Goal: Task Accomplishment & Management: Use online tool/utility

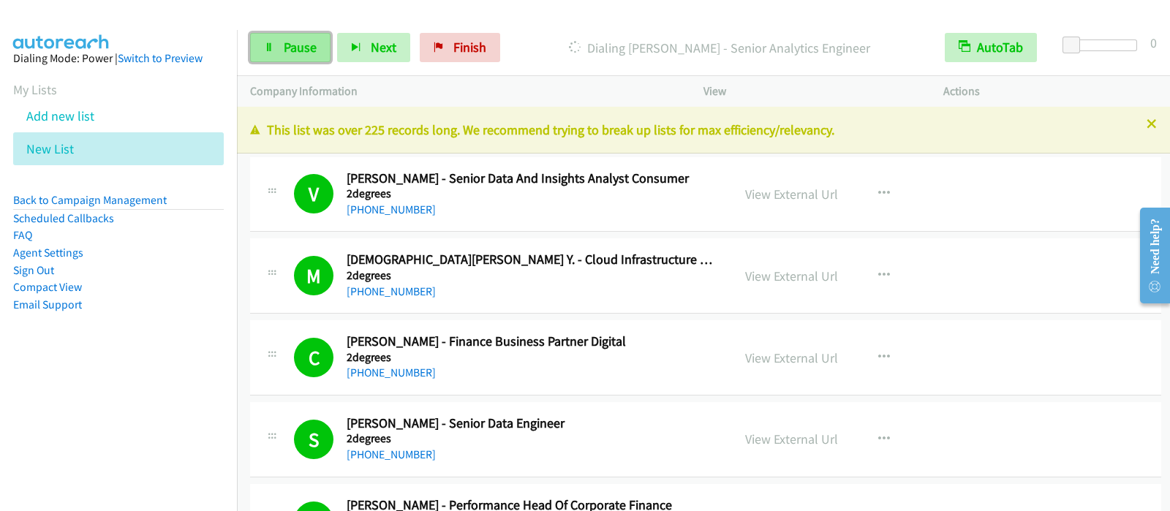
click at [307, 42] on span "Pause" at bounding box center [300, 47] width 33 height 17
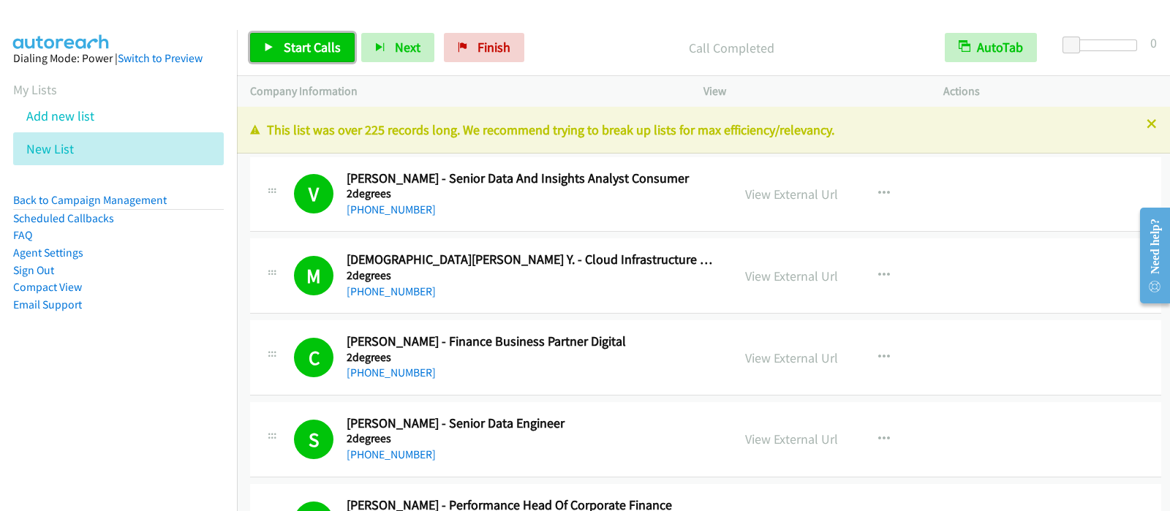
click at [333, 48] on span "Start Calls" at bounding box center [312, 47] width 57 height 17
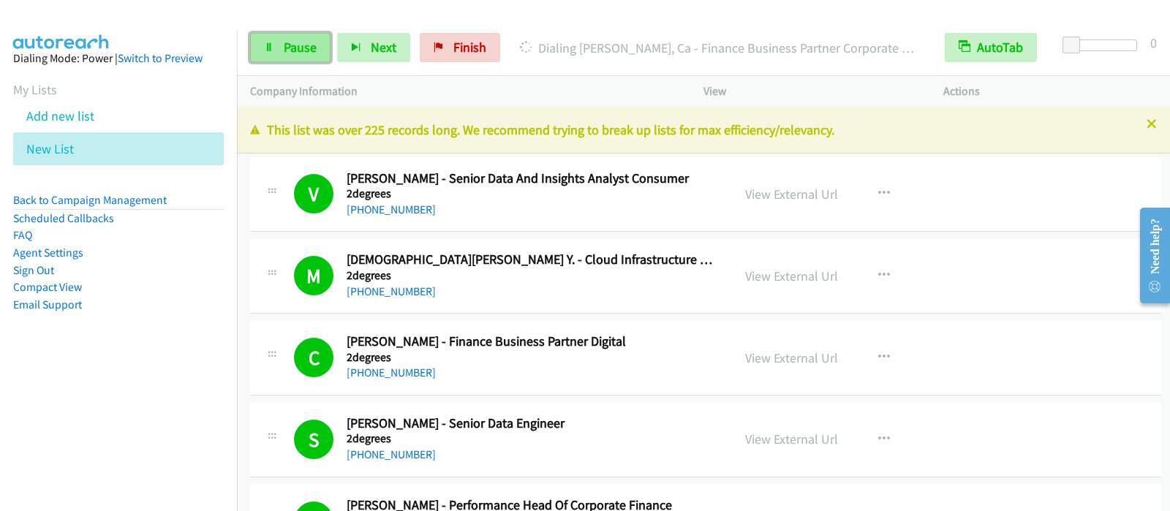
click at [308, 37] on link "Pause" at bounding box center [290, 47] width 80 height 29
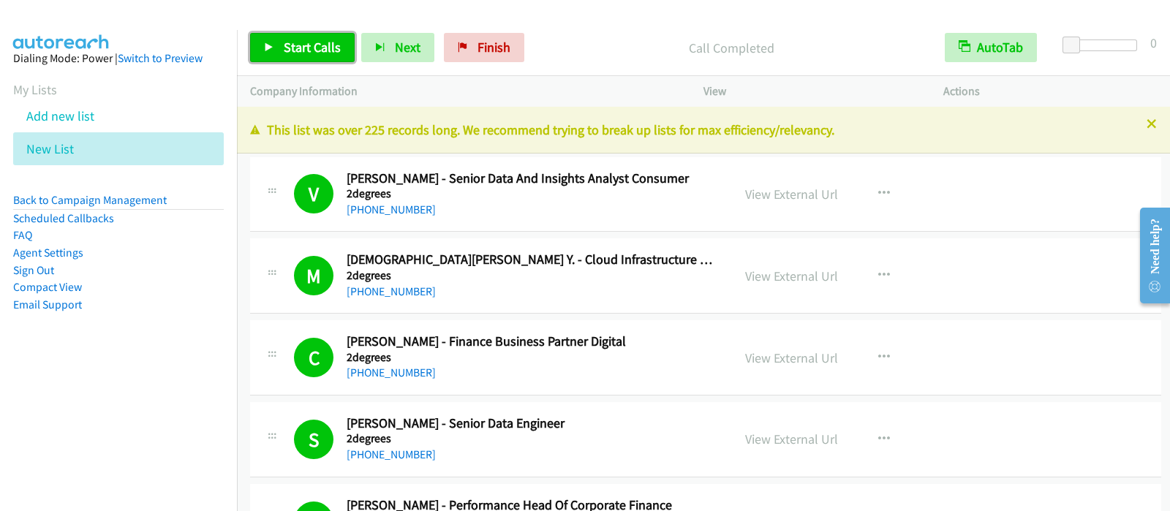
click at [294, 33] on link "Start Calls" at bounding box center [302, 47] width 105 height 29
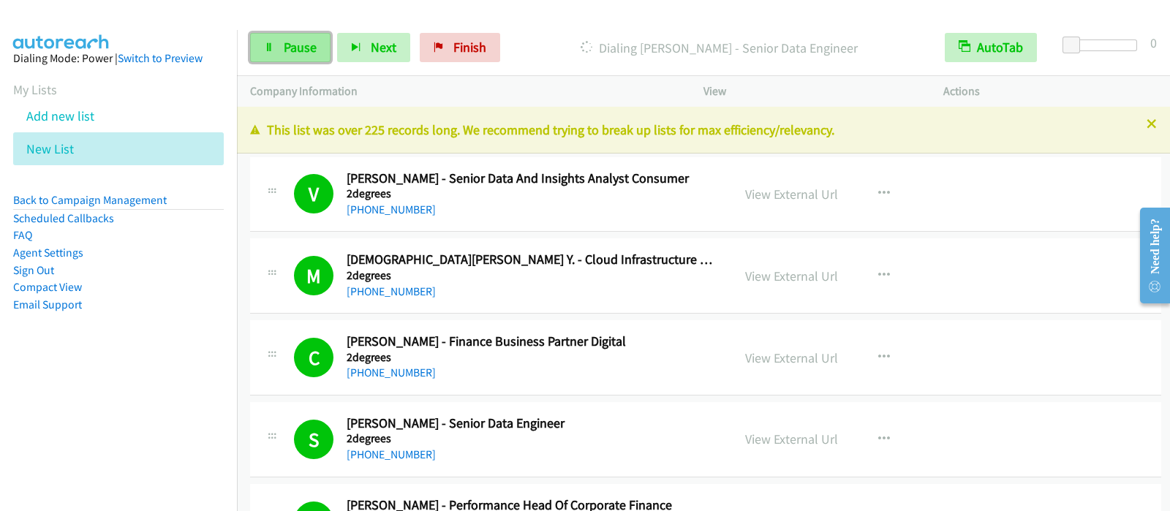
click at [300, 45] on span "Pause" at bounding box center [300, 47] width 33 height 17
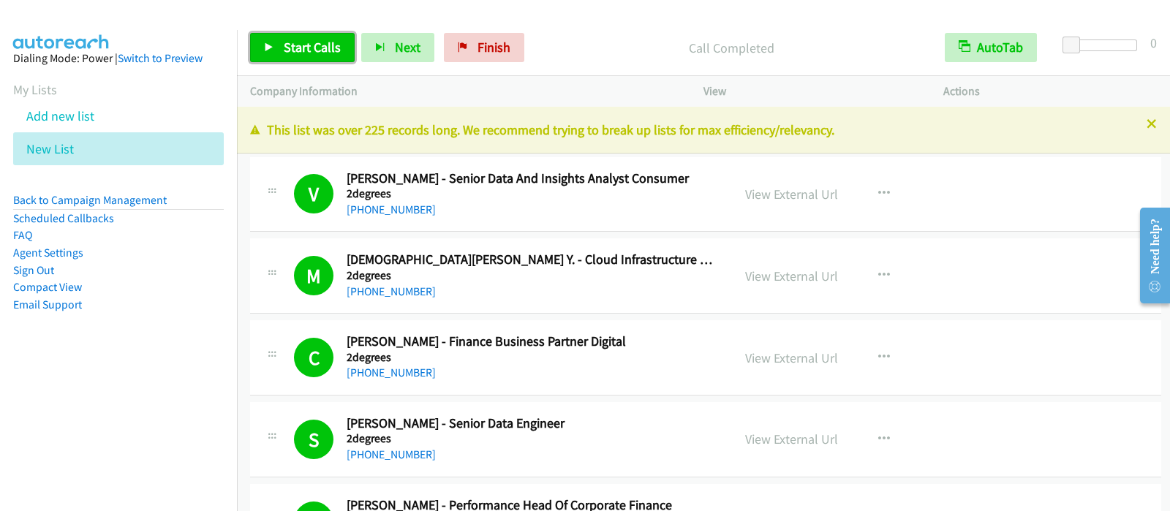
click at [284, 42] on span "Start Calls" at bounding box center [312, 47] width 57 height 17
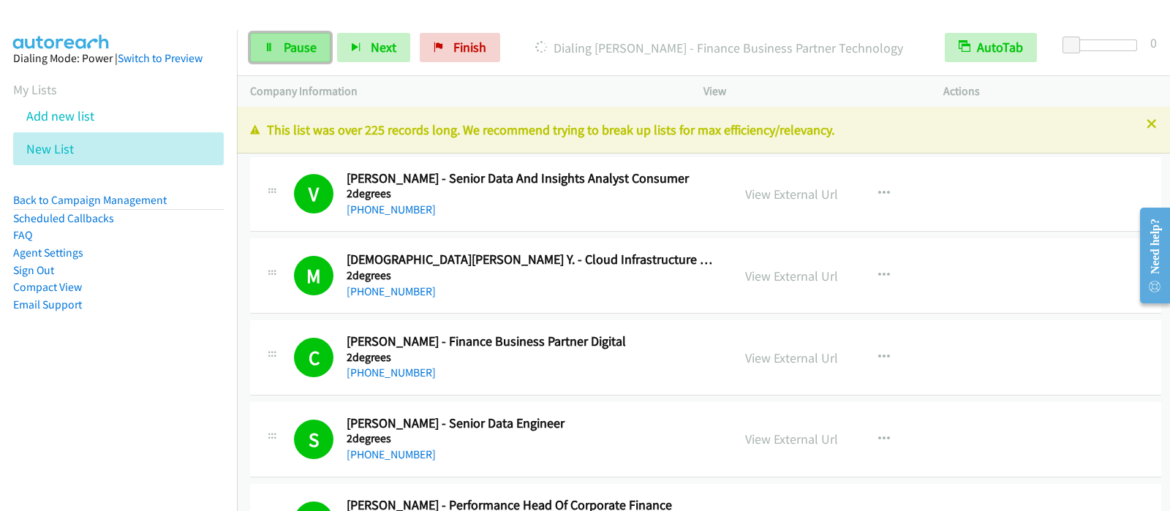
click at [295, 45] on span "Pause" at bounding box center [300, 47] width 33 height 17
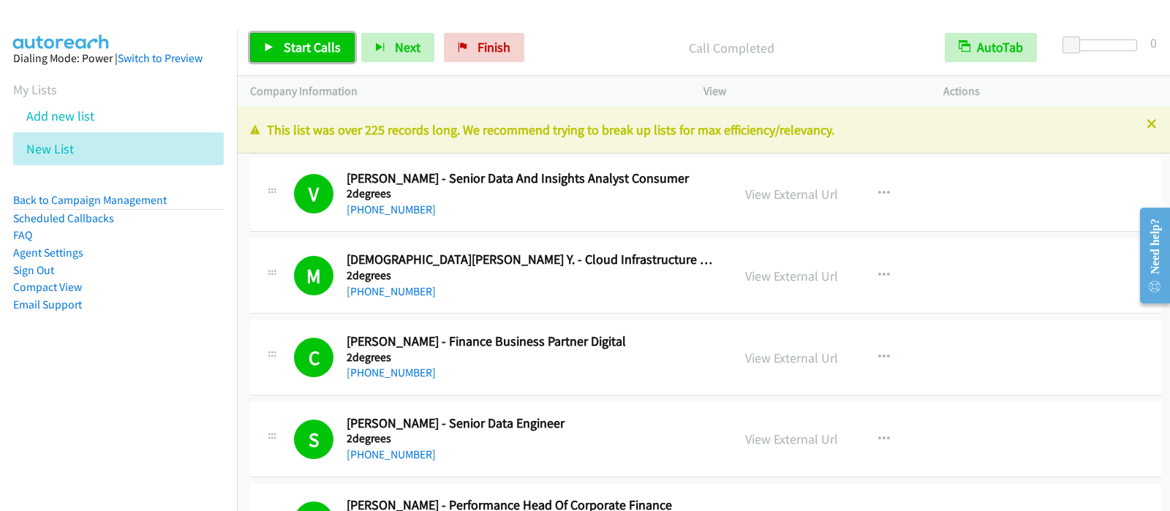
click at [325, 53] on span "Start Calls" at bounding box center [312, 47] width 57 height 17
click at [328, 39] on span "Start Calls" at bounding box center [312, 47] width 57 height 17
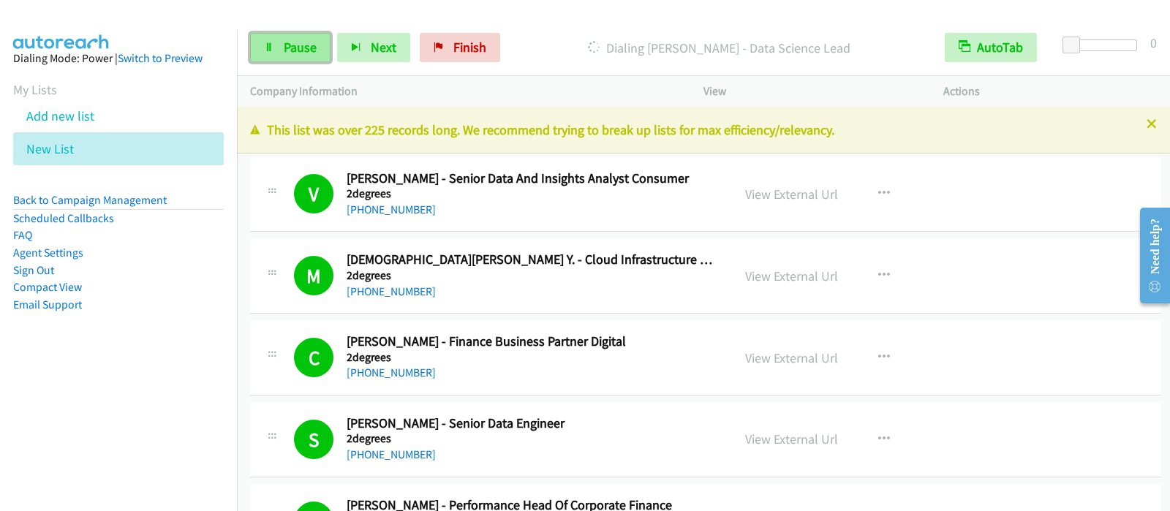
click at [299, 56] on link "Pause" at bounding box center [290, 47] width 80 height 29
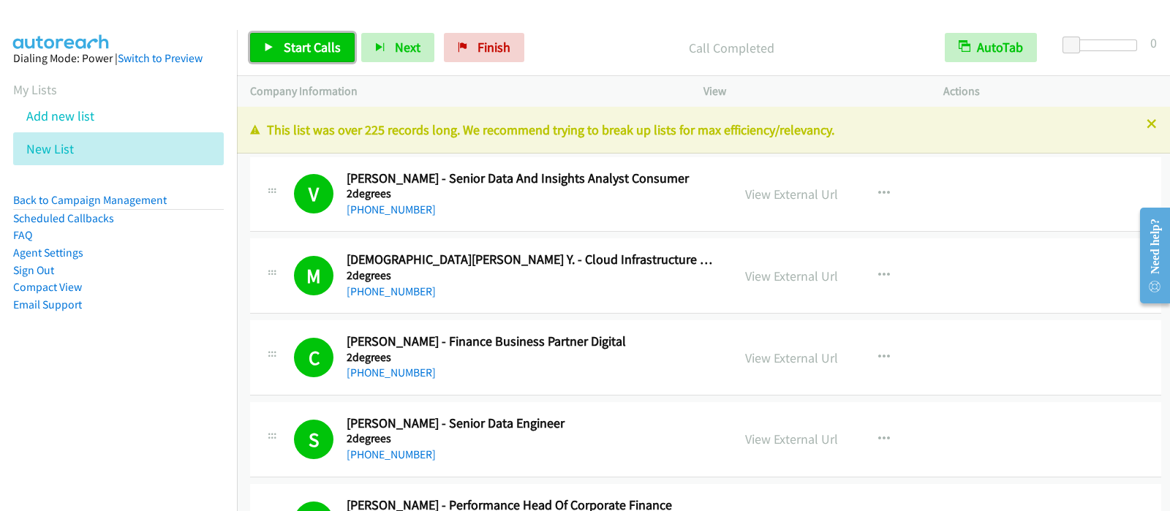
drag, startPoint x: 318, startPoint y: 35, endPoint x: 333, endPoint y: 35, distance: 15.4
click at [319, 36] on link "Start Calls" at bounding box center [302, 47] width 105 height 29
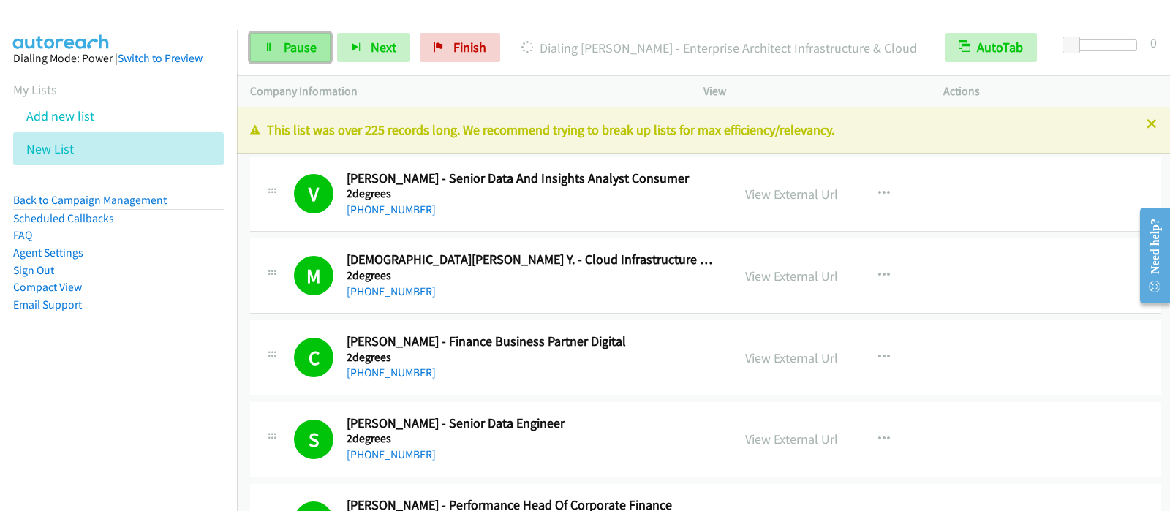
click at [285, 40] on span "Pause" at bounding box center [300, 47] width 33 height 17
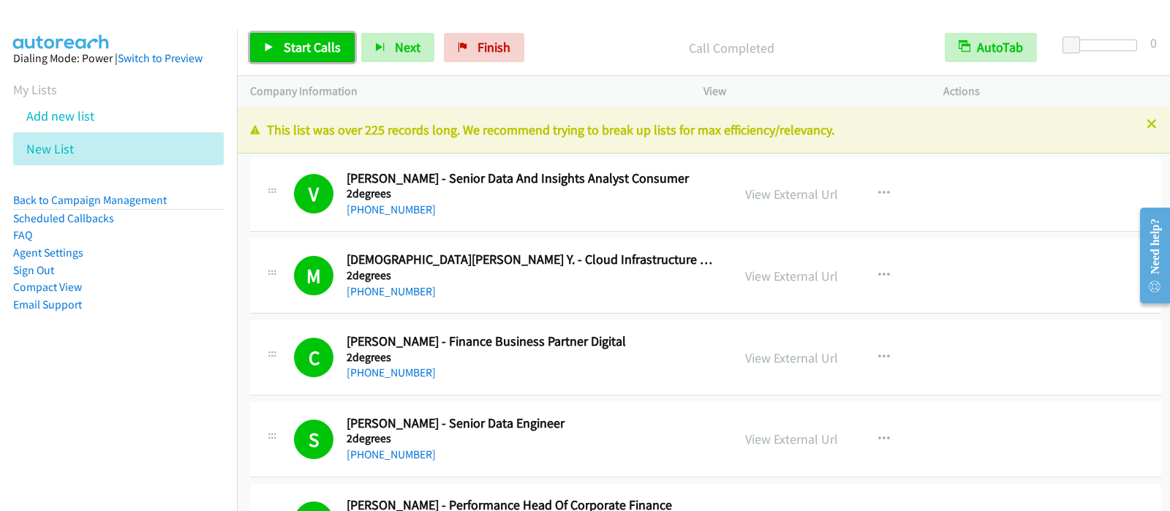
click at [323, 49] on span "Start Calls" at bounding box center [312, 47] width 57 height 17
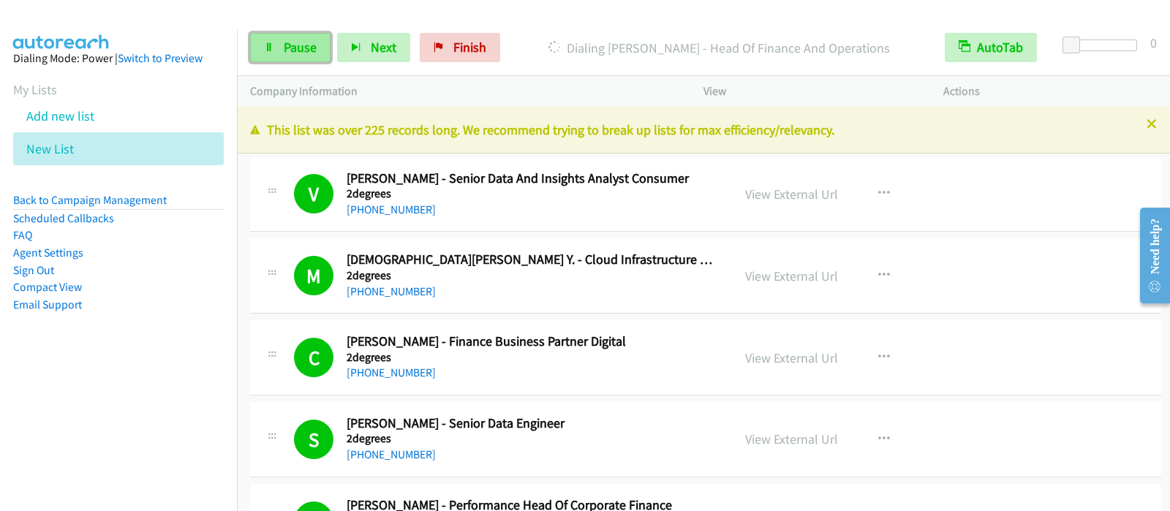
click at [298, 56] on link "Pause" at bounding box center [290, 47] width 80 height 29
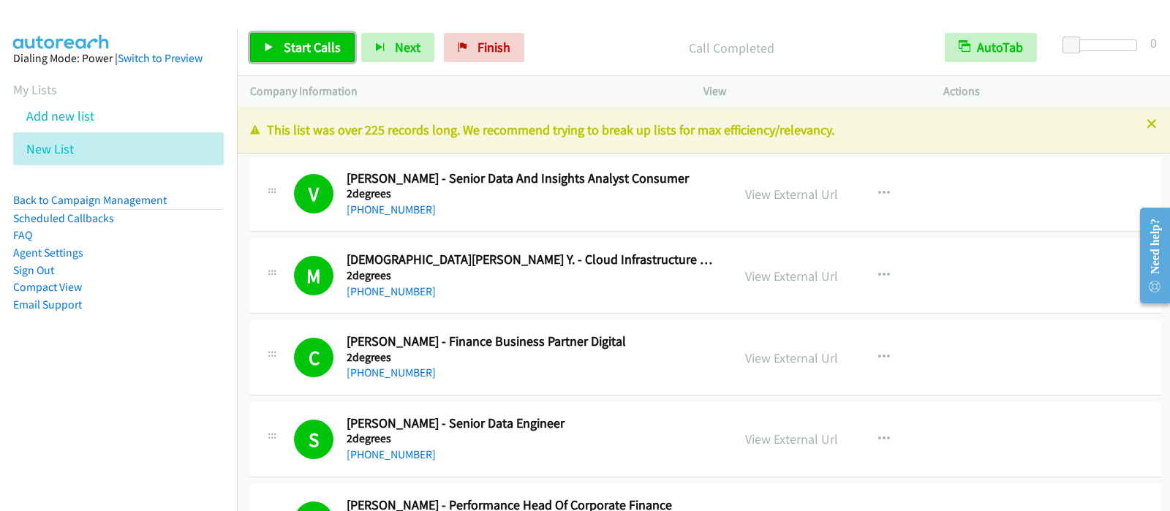
click at [315, 39] on span "Start Calls" at bounding box center [312, 47] width 57 height 17
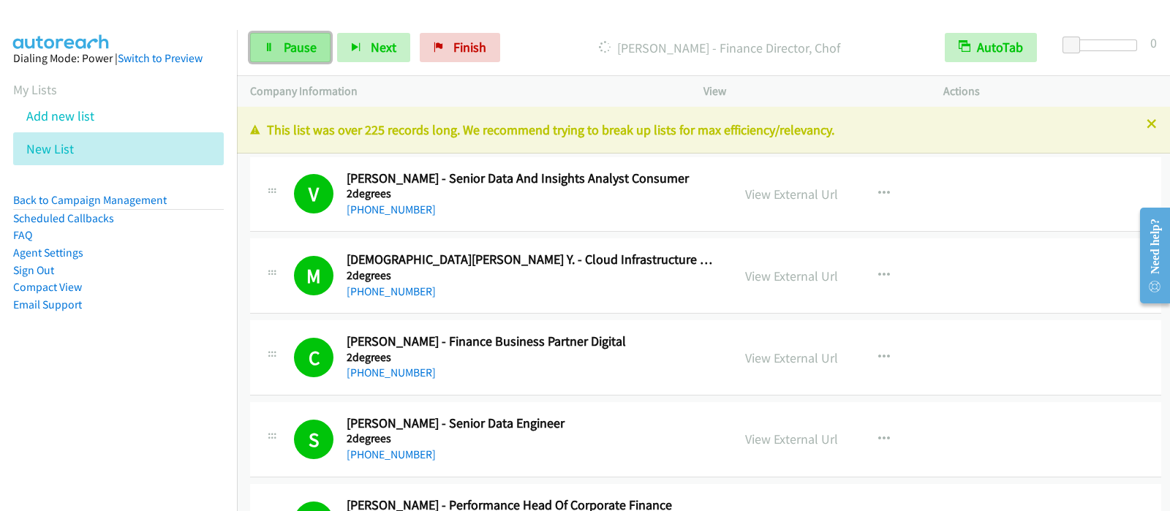
click at [307, 37] on link "Pause" at bounding box center [290, 47] width 80 height 29
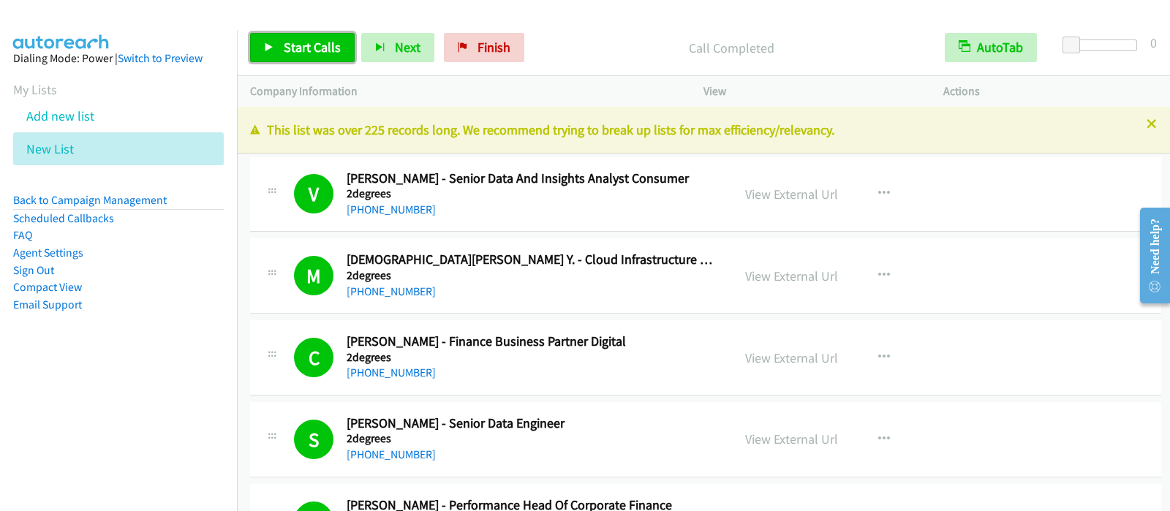
click at [325, 46] on span "Start Calls" at bounding box center [312, 47] width 57 height 17
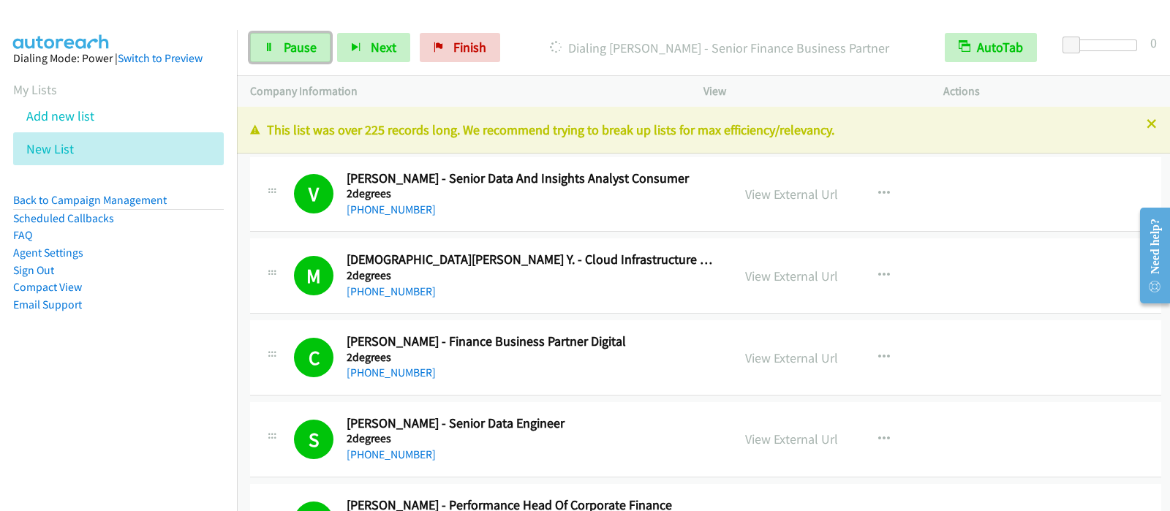
drag, startPoint x: 285, startPoint y: 50, endPoint x: 311, endPoint y: 69, distance: 31.4
click at [285, 50] on span "Pause" at bounding box center [300, 47] width 33 height 17
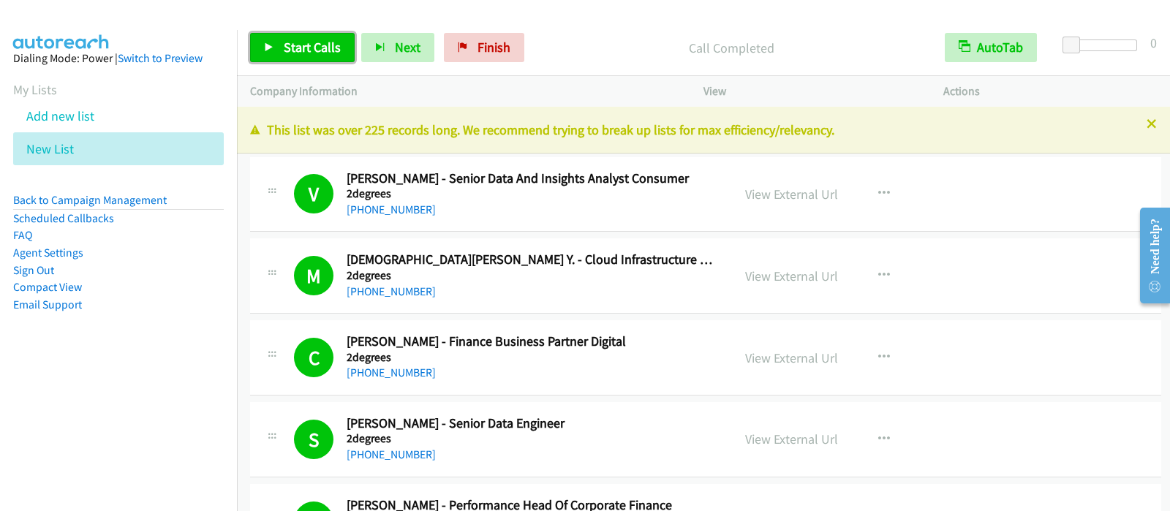
click at [293, 52] on span "Start Calls" at bounding box center [312, 47] width 57 height 17
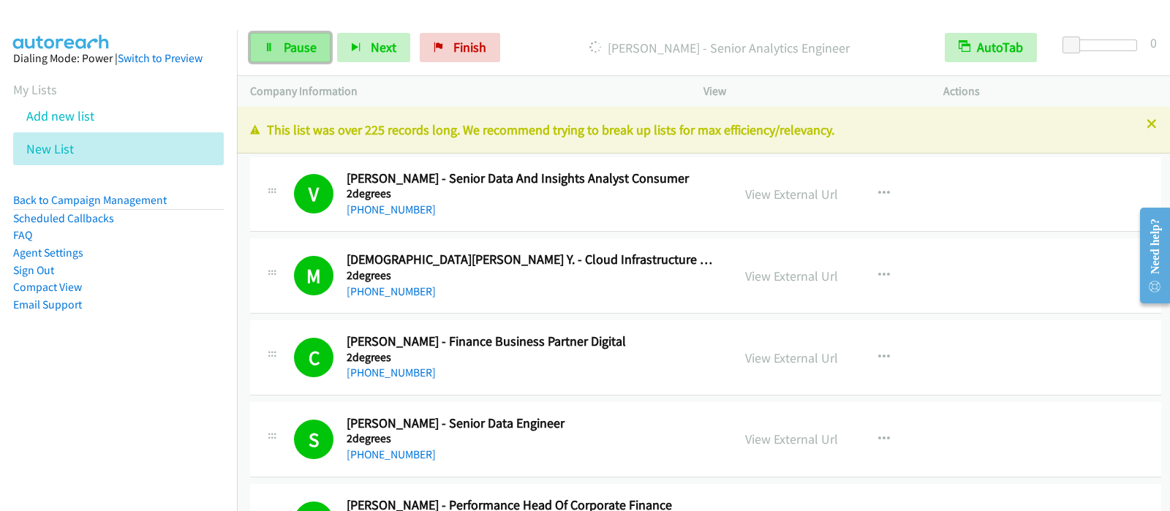
click at [299, 55] on span "Pause" at bounding box center [300, 47] width 33 height 17
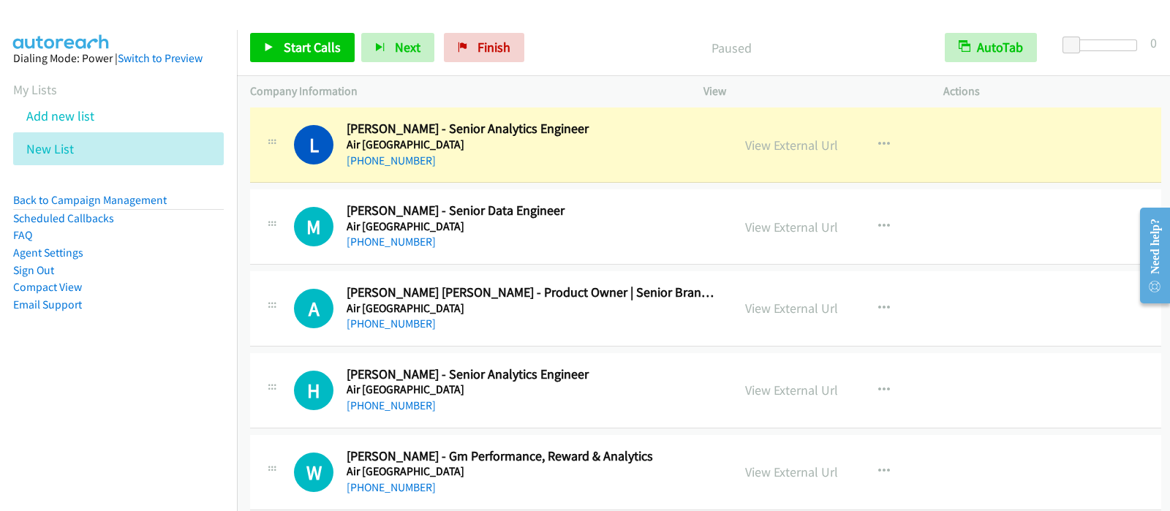
scroll to position [3381, 0]
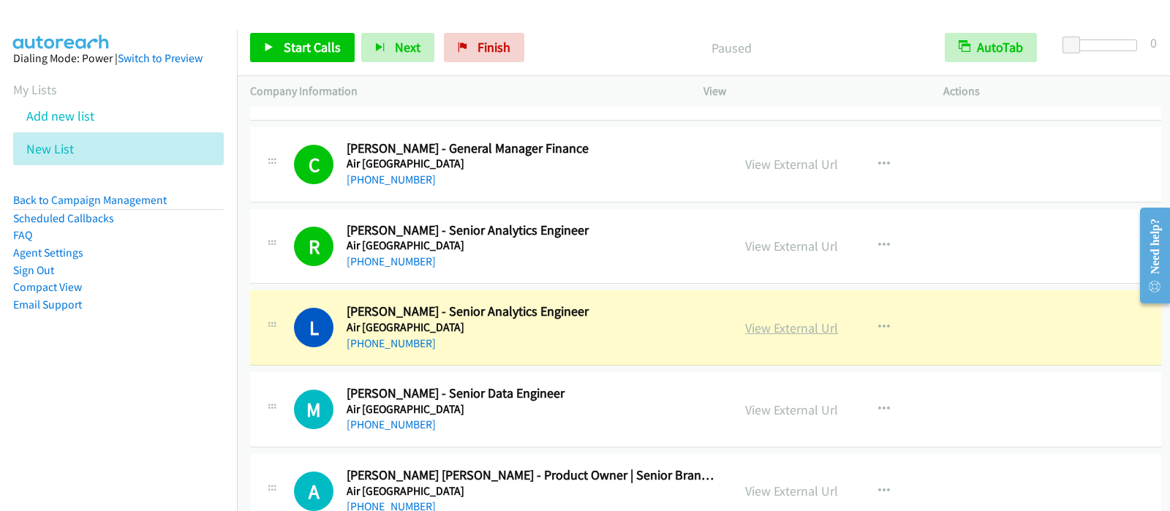
click at [802, 327] on link "View External Url" at bounding box center [791, 327] width 93 height 17
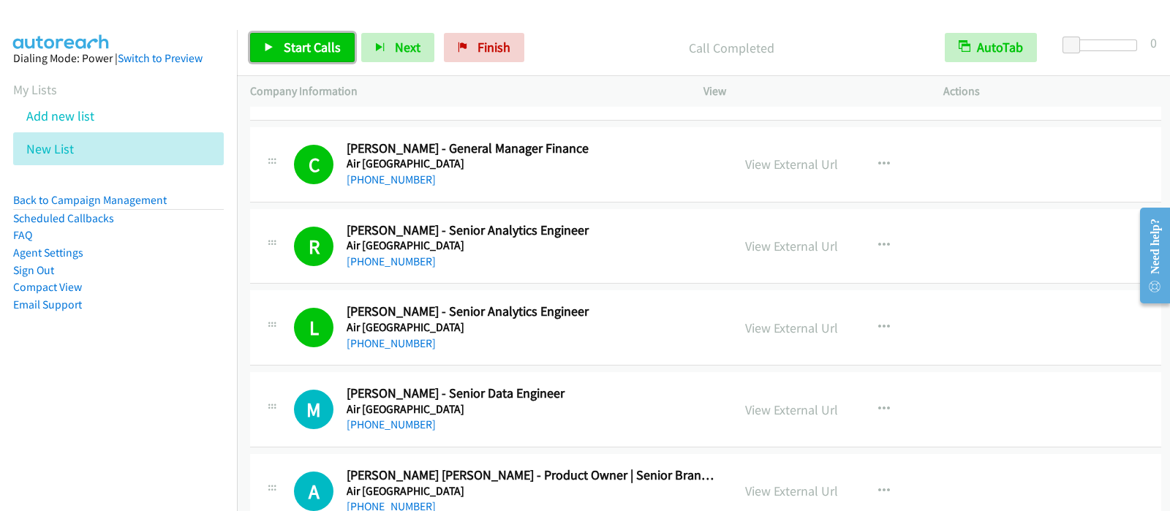
click at [316, 42] on span "Start Calls" at bounding box center [312, 47] width 57 height 17
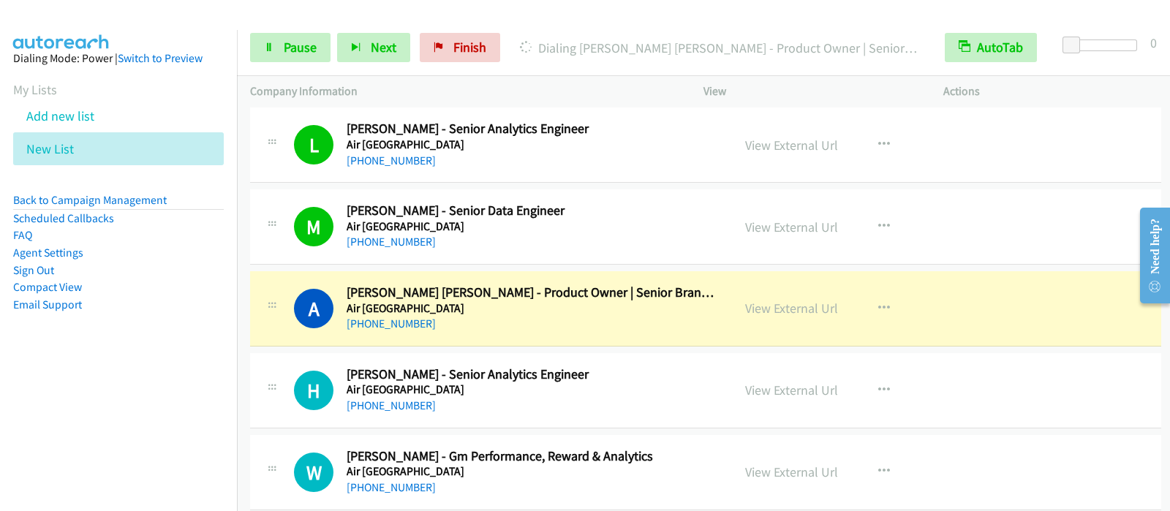
scroll to position [3655, 0]
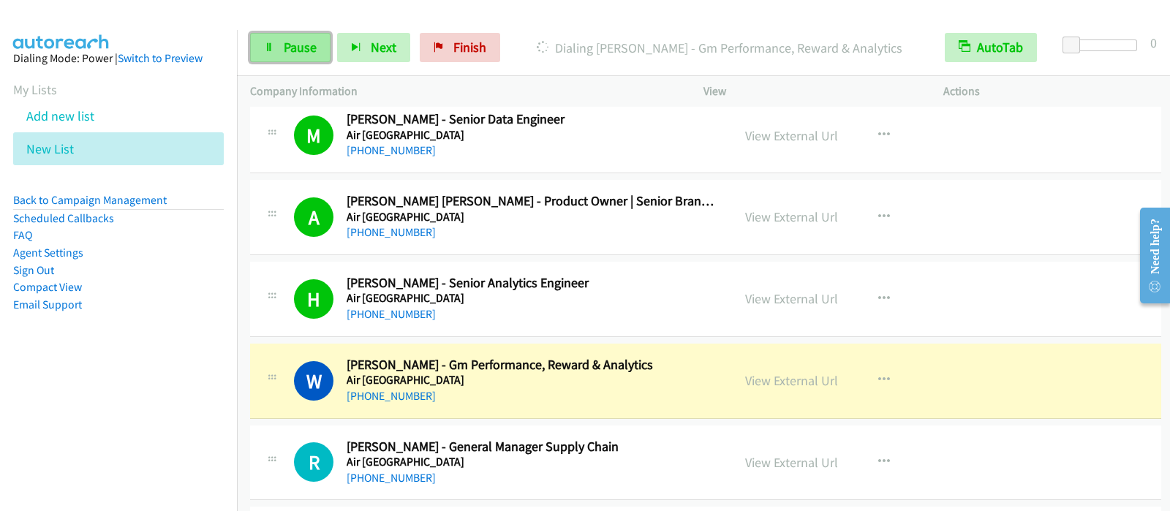
click at [275, 43] on link "Pause" at bounding box center [290, 47] width 80 height 29
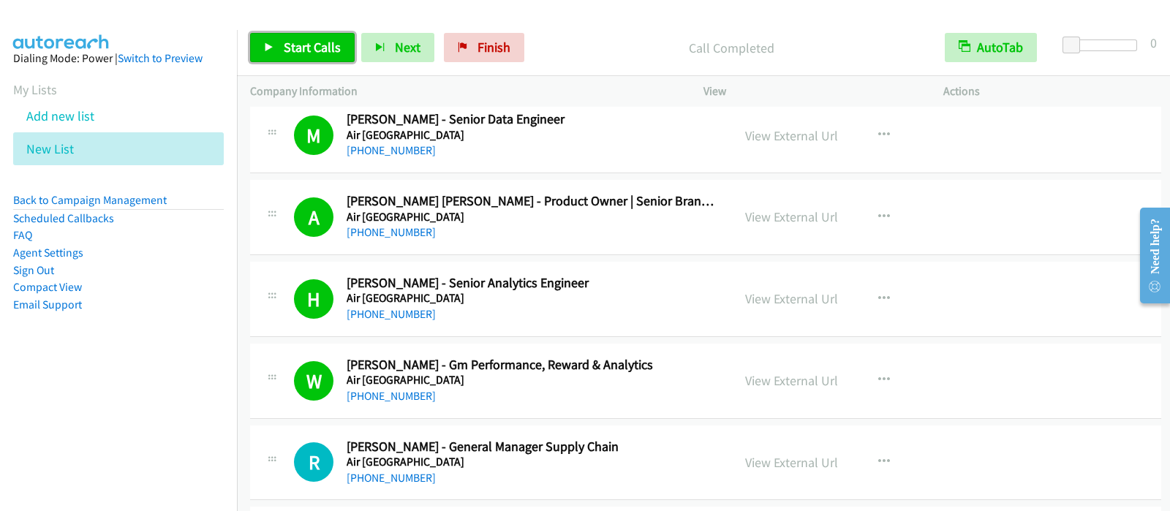
click at [314, 39] on span "Start Calls" at bounding box center [312, 47] width 57 height 17
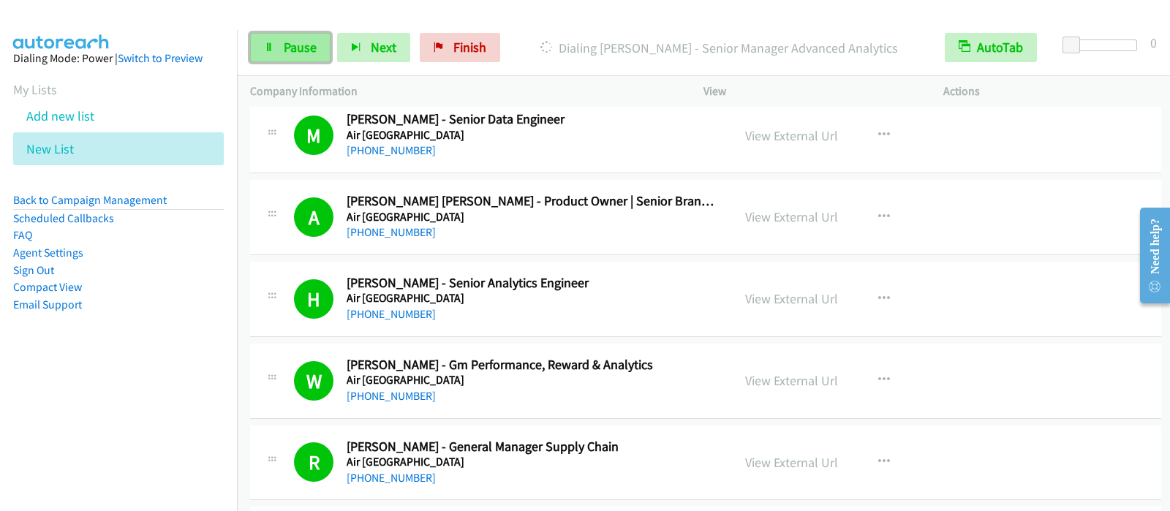
click at [303, 34] on link "Pause" at bounding box center [290, 47] width 80 height 29
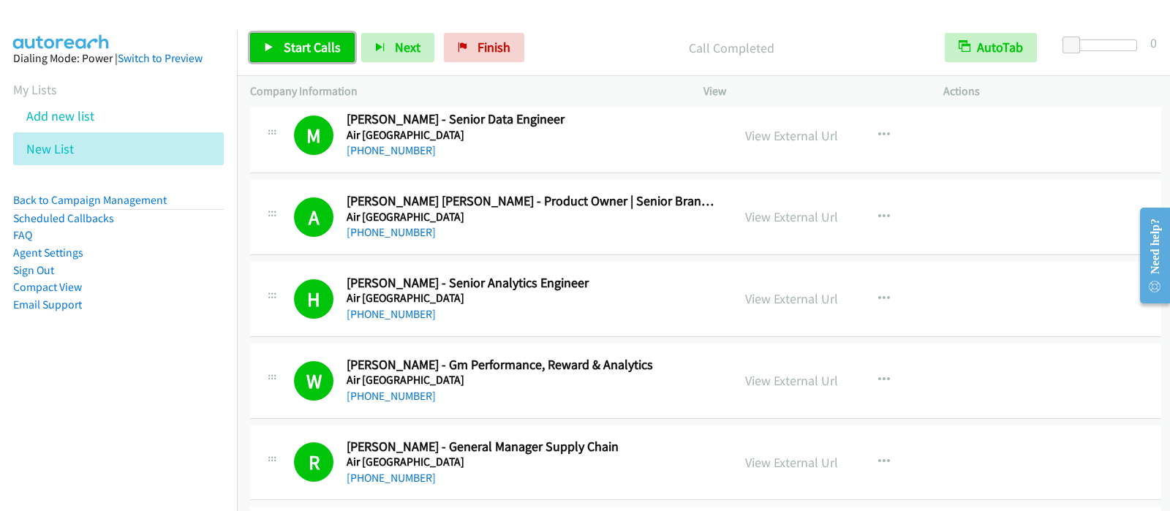
click at [307, 39] on span "Start Calls" at bounding box center [312, 47] width 57 height 17
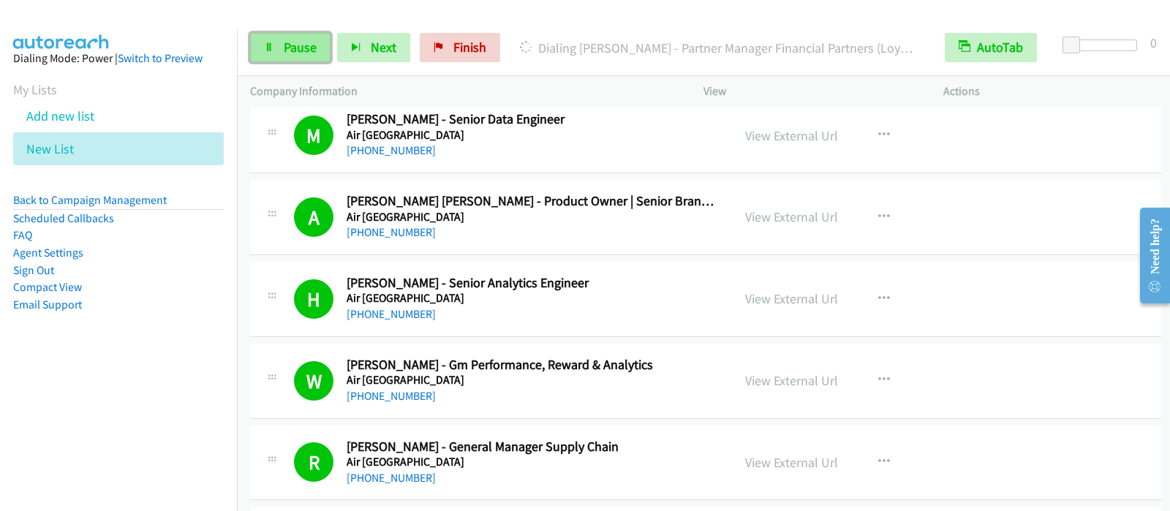
click at [281, 46] on link "Pause" at bounding box center [290, 47] width 80 height 29
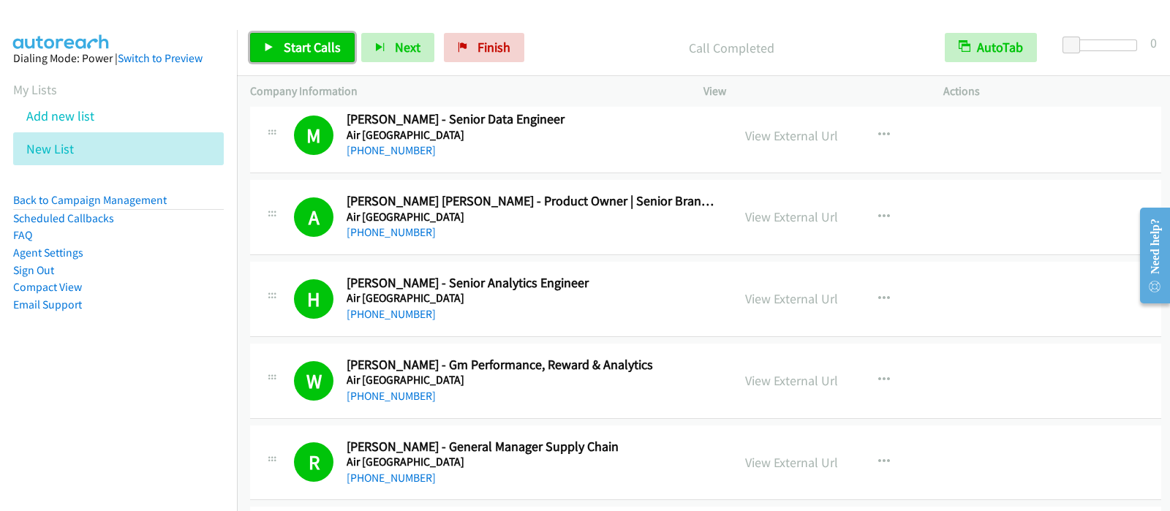
click at [333, 45] on span "Start Calls" at bounding box center [312, 47] width 57 height 17
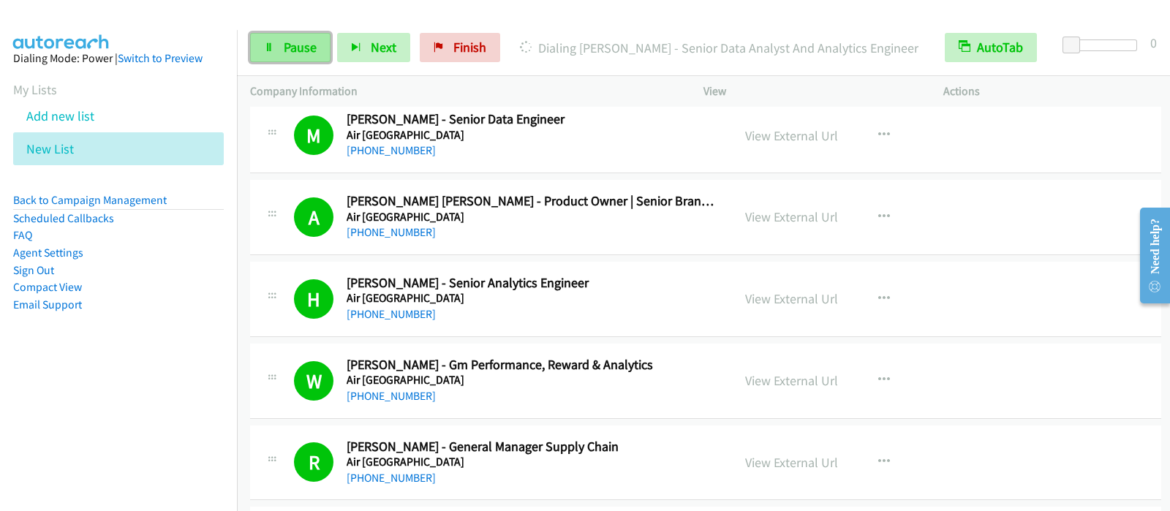
click at [295, 47] on span "Pause" at bounding box center [300, 47] width 33 height 17
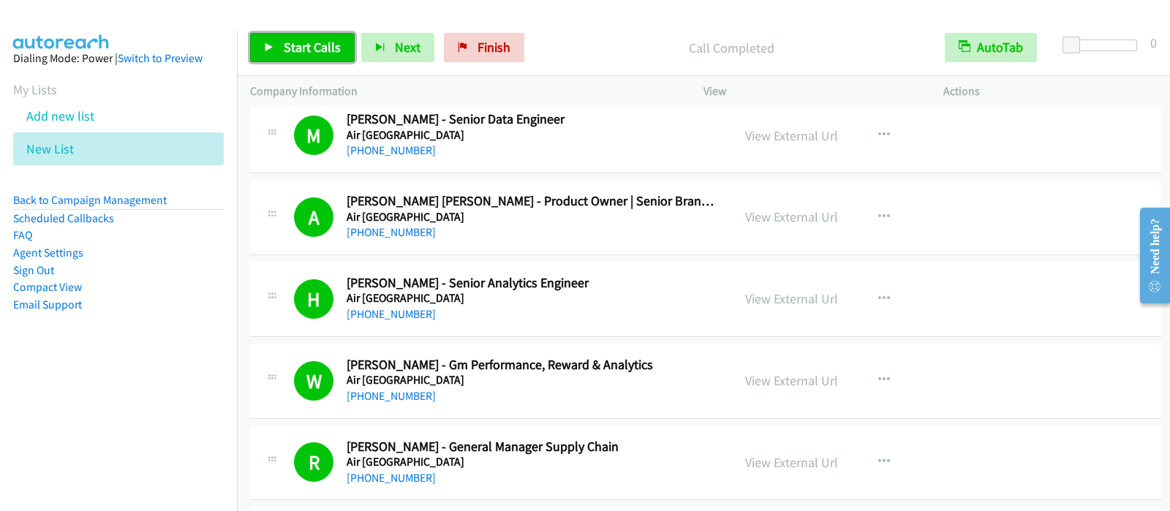
drag, startPoint x: 322, startPoint y: 48, endPoint x: 395, endPoint y: 90, distance: 84.1
click at [322, 48] on span "Start Calls" at bounding box center [312, 47] width 57 height 17
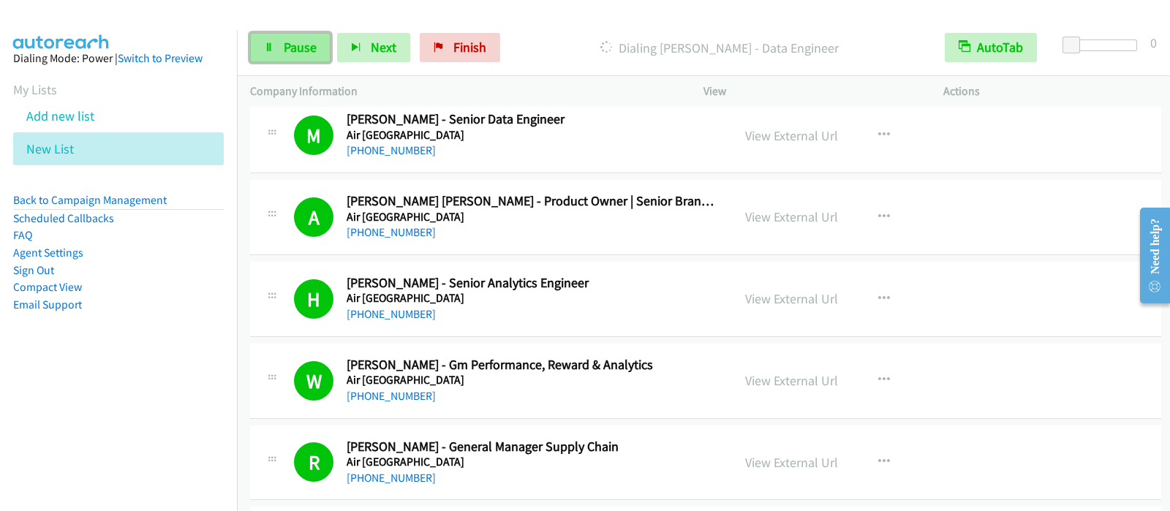
click at [285, 43] on span "Pause" at bounding box center [300, 47] width 33 height 17
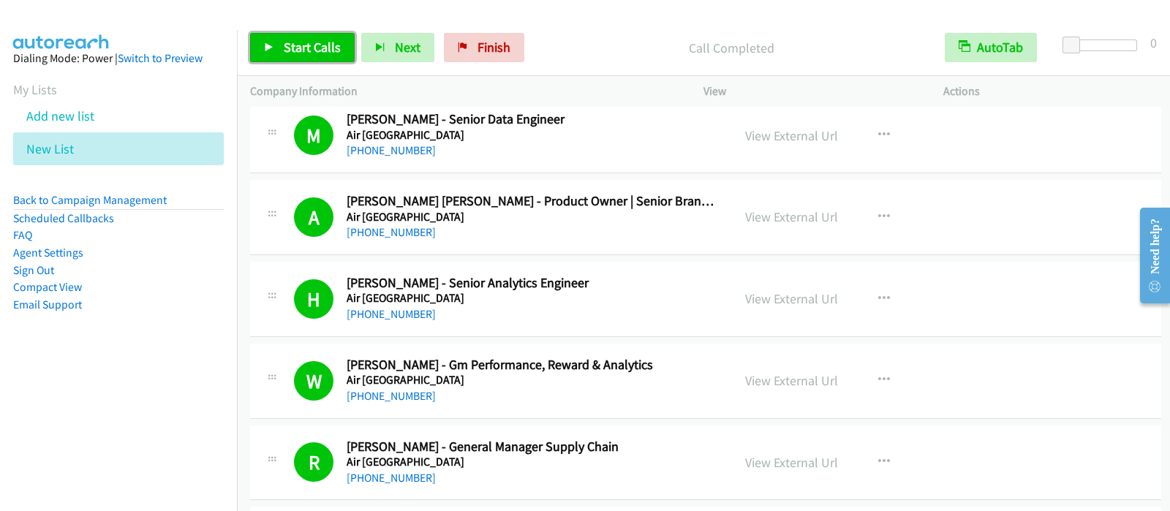
click at [333, 52] on span "Start Calls" at bounding box center [312, 47] width 57 height 17
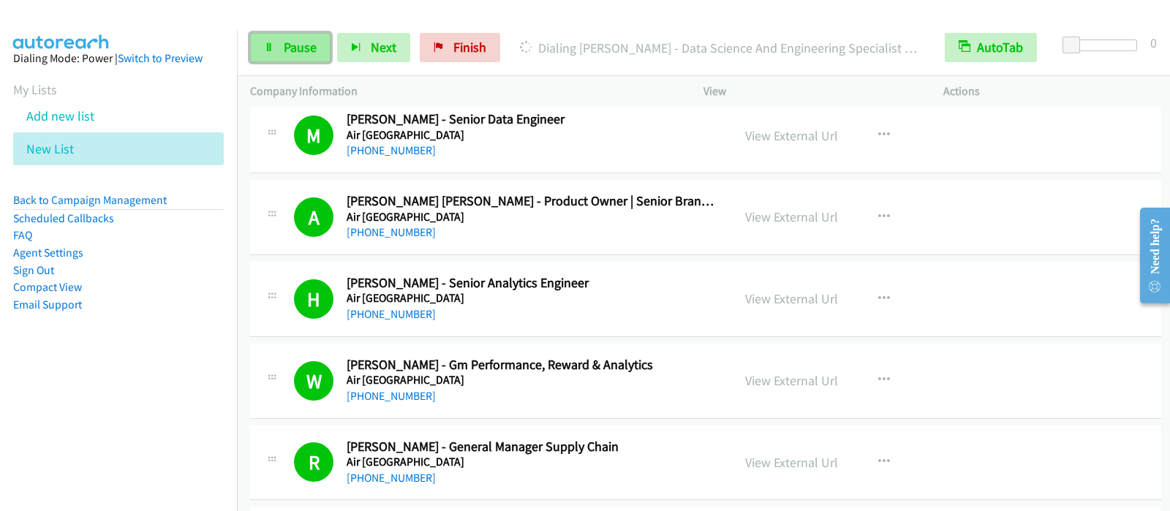
click at [285, 45] on span "Pause" at bounding box center [300, 47] width 33 height 17
